Goal: Task Accomplishment & Management: Manage account settings

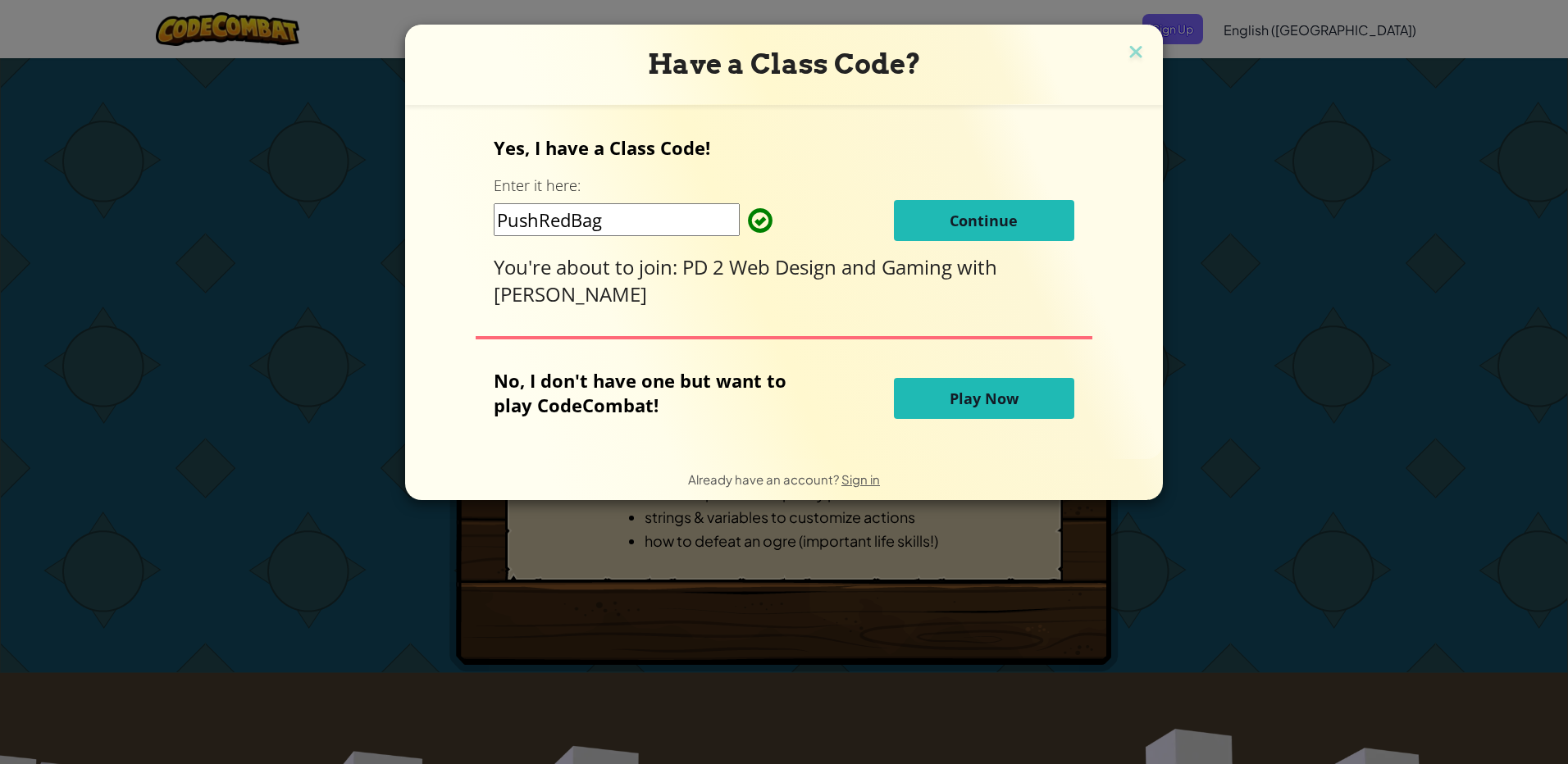
click at [911, 202] on button "Continue" at bounding box center [984, 221] width 181 height 41
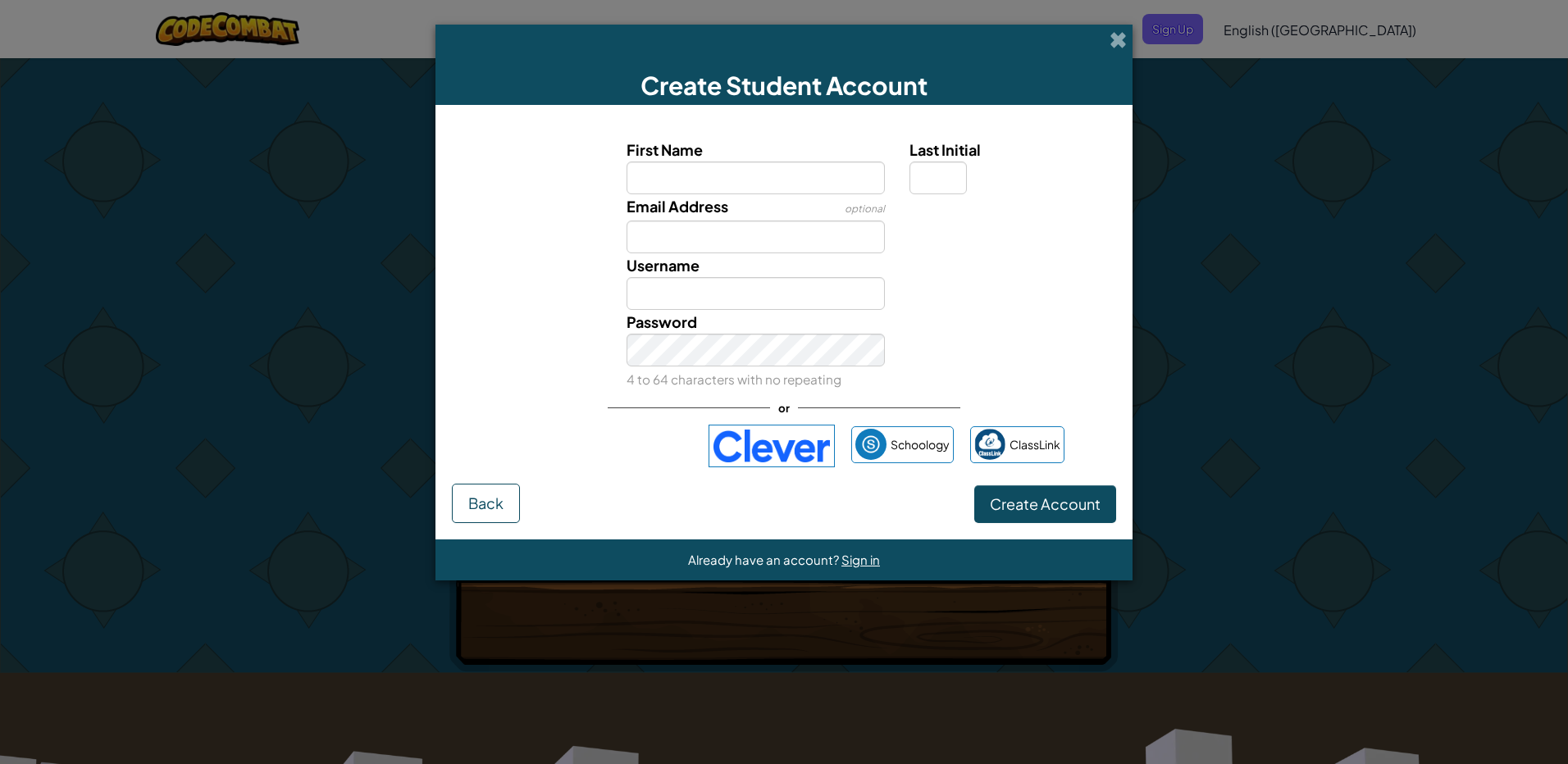
click at [854, 547] on div "Already have an account? Sign in" at bounding box center [784, 560] width 697 height 41
click at [858, 555] on span "Sign in" at bounding box center [861, 559] width 39 height 15
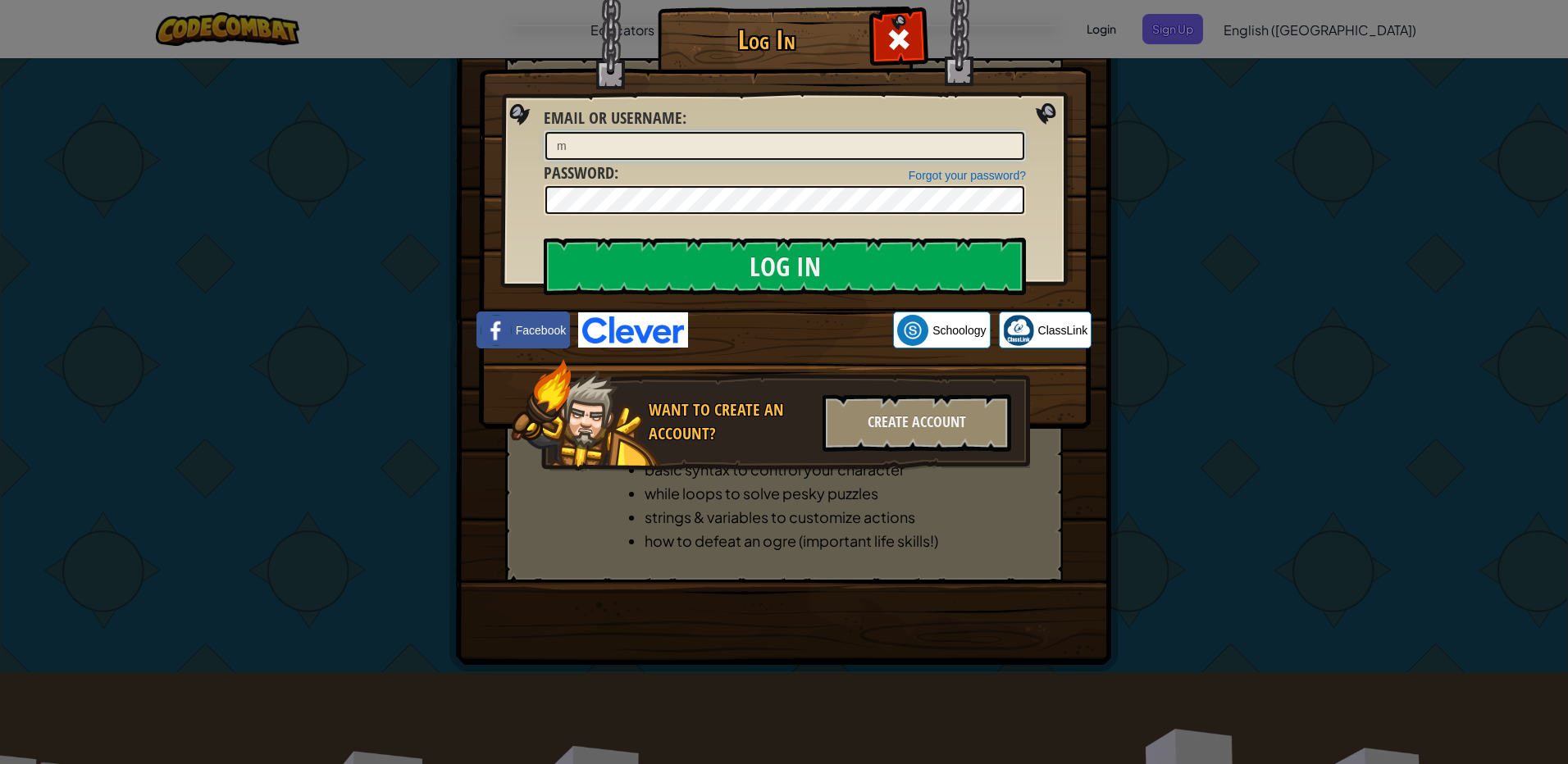
type input "[EMAIL_ADDRESS][DOMAIN_NAME]"
click at [544, 238] on input "Log In" at bounding box center [785, 266] width 482 height 58
